Goal: Task Accomplishment & Management: Manage account settings

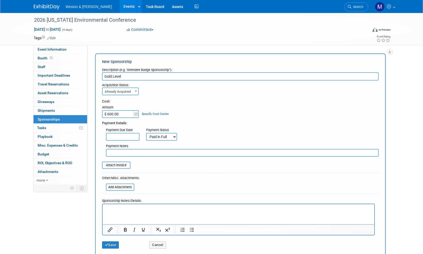
select select "2"
select select "1"
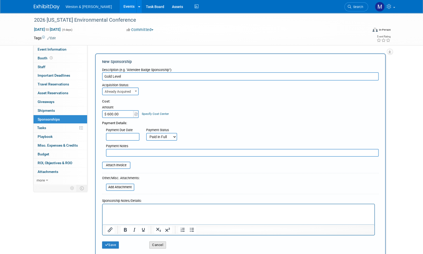
click at [161, 244] on button "Cancel" at bounding box center [157, 244] width 17 height 7
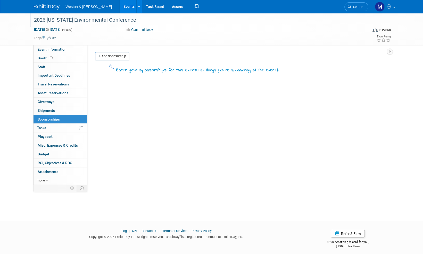
click at [146, 20] on div "2026 South Carolina Environmental Conference" at bounding box center [196, 19] width 328 height 9
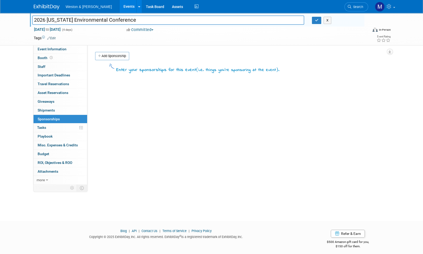
drag, startPoint x: 134, startPoint y: 19, endPoint x: 32, endPoint y: 24, distance: 102.0
click at [32, 24] on div "2026 South Carolina Environmental Conference" at bounding box center [168, 19] width 272 height 9
click at [353, 7] on span "Search" at bounding box center [357, 7] width 12 height 4
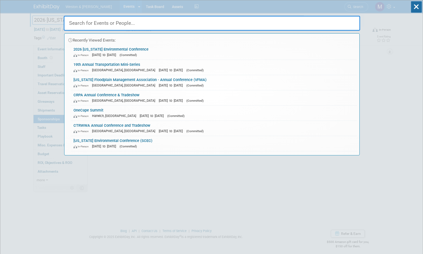
paste input "2026 South Carolina Environmental Conference"
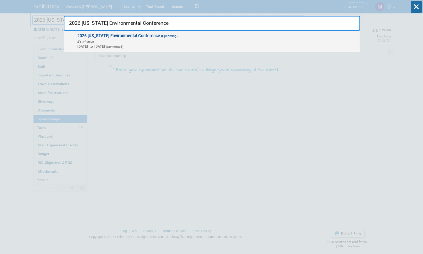
type input "2026 South Carolina Environmental Conference"
click at [143, 34] on strong "2026 South Carolina Environmental Conference" at bounding box center [118, 35] width 83 height 5
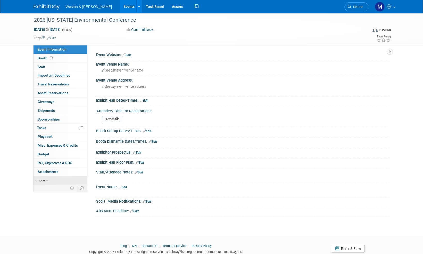
click at [39, 180] on span "more" at bounding box center [41, 180] width 8 height 4
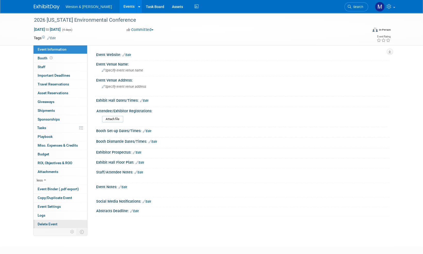
click at [46, 222] on span "Delete Event" at bounding box center [48, 224] width 20 height 4
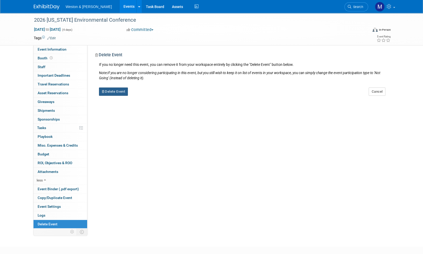
click at [116, 93] on button "Delete Event" at bounding box center [113, 91] width 29 height 8
click at [148, 96] on link "Yes" at bounding box center [145, 96] width 15 height 8
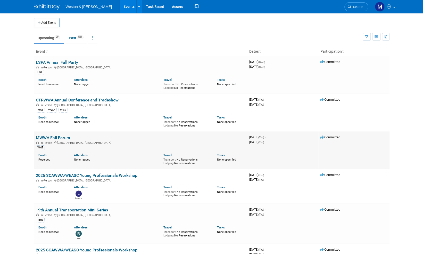
click at [46, 137] on link "MWWA Fall Forum" at bounding box center [53, 137] width 34 height 5
click at [88, 98] on link "CTRWWA Annual Conference and Tradeshow" at bounding box center [77, 99] width 83 height 5
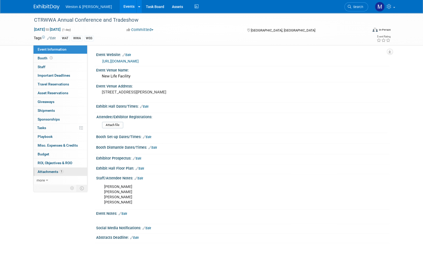
click at [49, 170] on span "Attachments 1" at bounding box center [51, 171] width 26 height 4
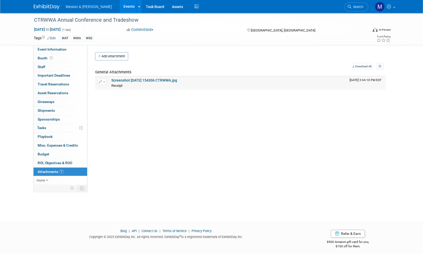
click at [152, 79] on link "Screenshot 2025-10-10 154306 CTRWWA.jpg" at bounding box center [144, 80] width 66 height 4
click at [47, 49] on span "Event Information" at bounding box center [52, 49] width 29 height 4
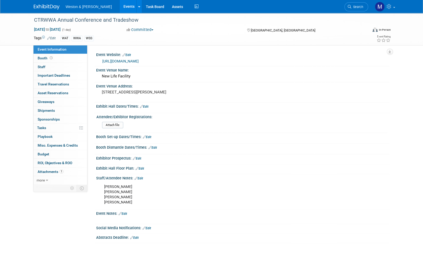
click at [139, 60] on link "https://www.ctrwwa.org/conference" at bounding box center [120, 61] width 36 height 4
click at [143, 177] on link "Edit" at bounding box center [139, 178] width 9 height 4
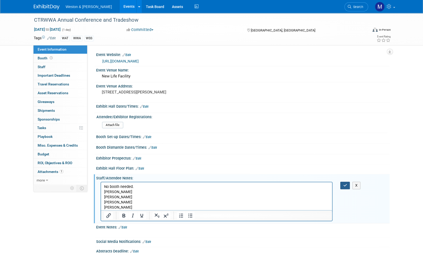
click at [344, 183] on icon "button" at bounding box center [345, 185] width 4 height 4
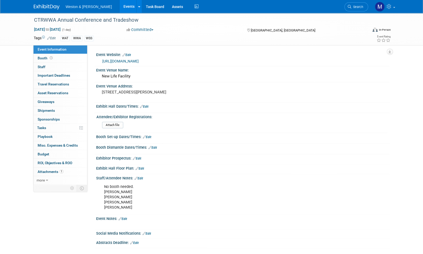
click at [43, 5] on img at bounding box center [47, 6] width 26 height 5
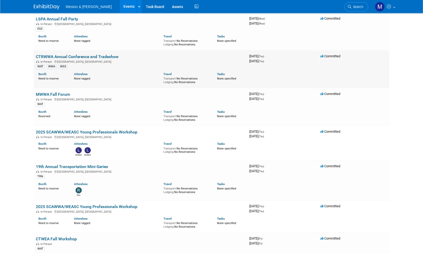
scroll to position [52, 0]
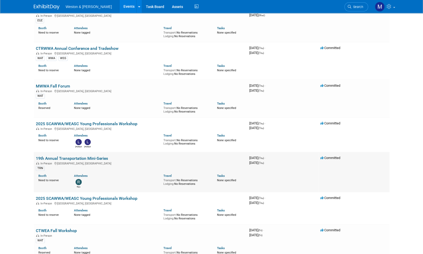
click at [92, 157] on link "19th Annual Transportation Mini-Series" at bounding box center [72, 158] width 72 height 5
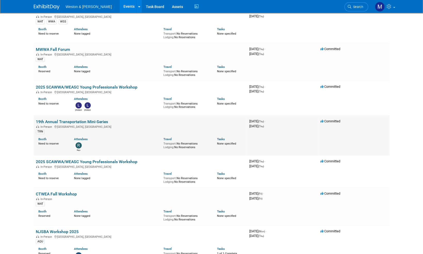
scroll to position [103, 0]
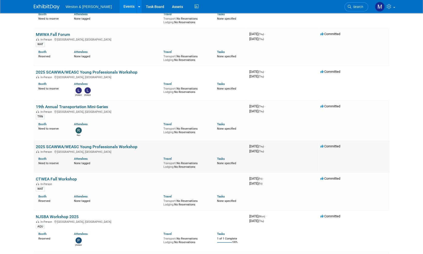
click at [89, 146] on link "2025 SCAWWA/WEASC Young Professionals Workshop" at bounding box center [87, 146] width 102 height 5
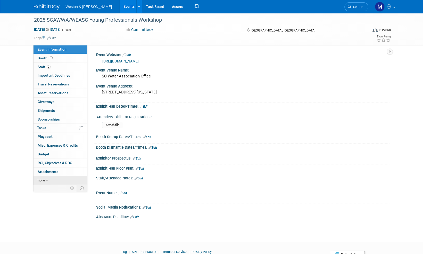
click at [38, 178] on span "more" at bounding box center [41, 180] width 8 height 4
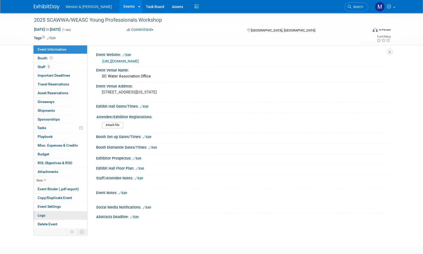
click at [42, 214] on span "Logs" at bounding box center [42, 215] width 8 height 4
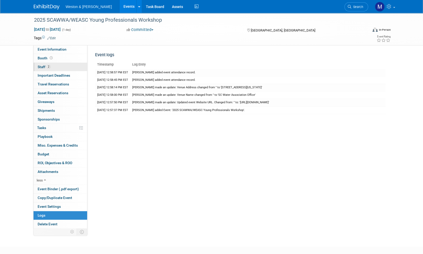
click at [42, 67] on span "Staff 2" at bounding box center [44, 67] width 13 height 4
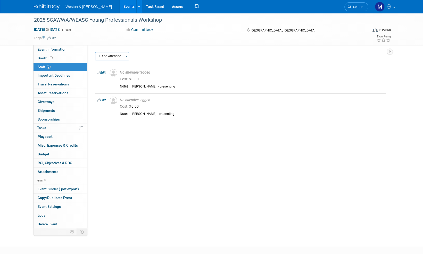
click at [40, 7] on img at bounding box center [47, 6] width 26 height 5
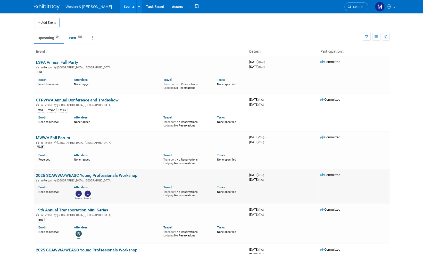
click at [120, 176] on link "2025 SCAWWA/WEASC Young Professionals Workshop" at bounding box center [87, 175] width 102 height 5
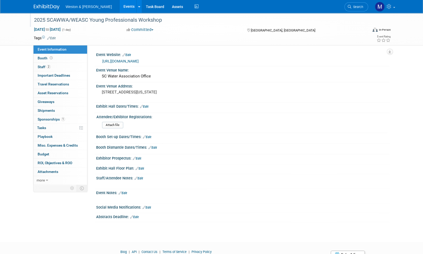
drag, startPoint x: 172, startPoint y: 23, endPoint x: 31, endPoint y: 22, distance: 140.7
click at [31, 22] on div "2025 SCAWWA/WEASC Young Professionals Workshop" at bounding box center [197, 20] width 334 height 14
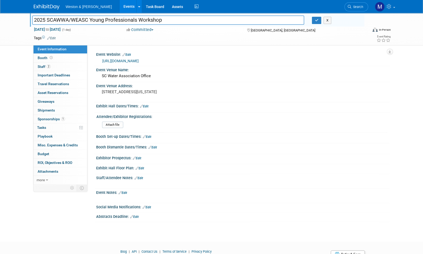
drag, startPoint x: 166, startPoint y: 18, endPoint x: 26, endPoint y: 21, distance: 140.0
click at [26, 21] on div "2025 SCAWWA/WEASC Young Professionals Workshop 2025 SCAWWA/WEASC Young Professi…" at bounding box center [211, 29] width 423 height 32
click at [41, 179] on span "more" at bounding box center [41, 180] width 8 height 4
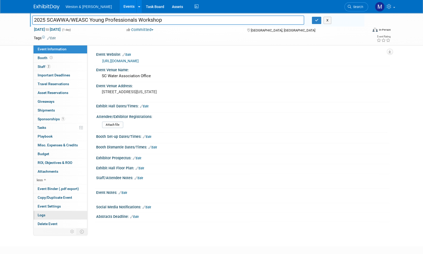
click at [40, 214] on span "Logs" at bounding box center [42, 215] width 8 height 4
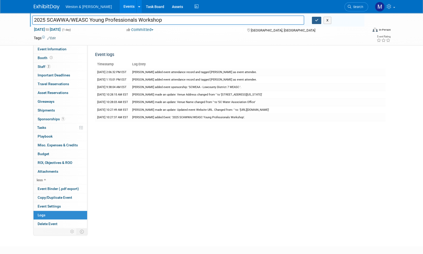
click at [317, 20] on icon "button" at bounding box center [317, 20] width 4 height 3
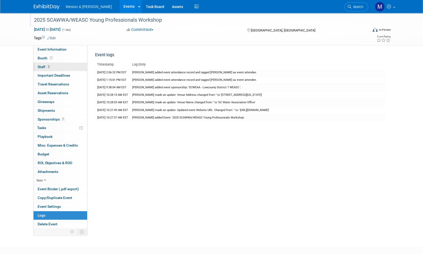
click at [43, 67] on span "Staff 2" at bounding box center [44, 67] width 13 height 4
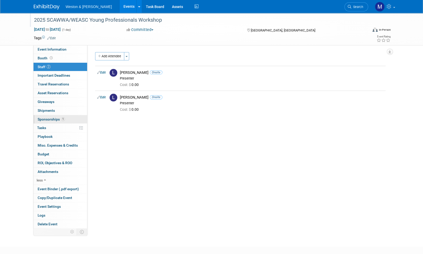
click at [49, 119] on span "Sponsorships 1" at bounding box center [51, 119] width 27 height 4
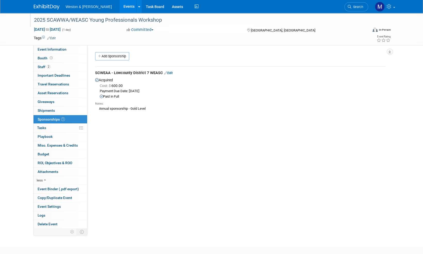
drag, startPoint x: 50, startPoint y: 119, endPoint x: 17, endPoint y: 121, distance: 33.1
click at [17, 121] on div "2025 SCAWWA/WEASC Young Professionals Workshop Oct 16, 2025 to Oct 16, 2025 (1 …" at bounding box center [211, 125] width 423 height 224
click at [171, 73] on link "Edit" at bounding box center [168, 73] width 9 height 4
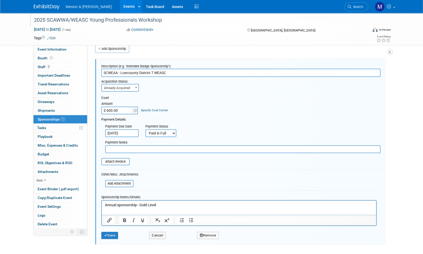
click at [211, 233] on button "Remove" at bounding box center [208, 234] width 22 height 7
click at [237, 239] on link "Yes" at bounding box center [236, 239] width 15 height 8
